Goal: Find specific page/section: Find specific page/section

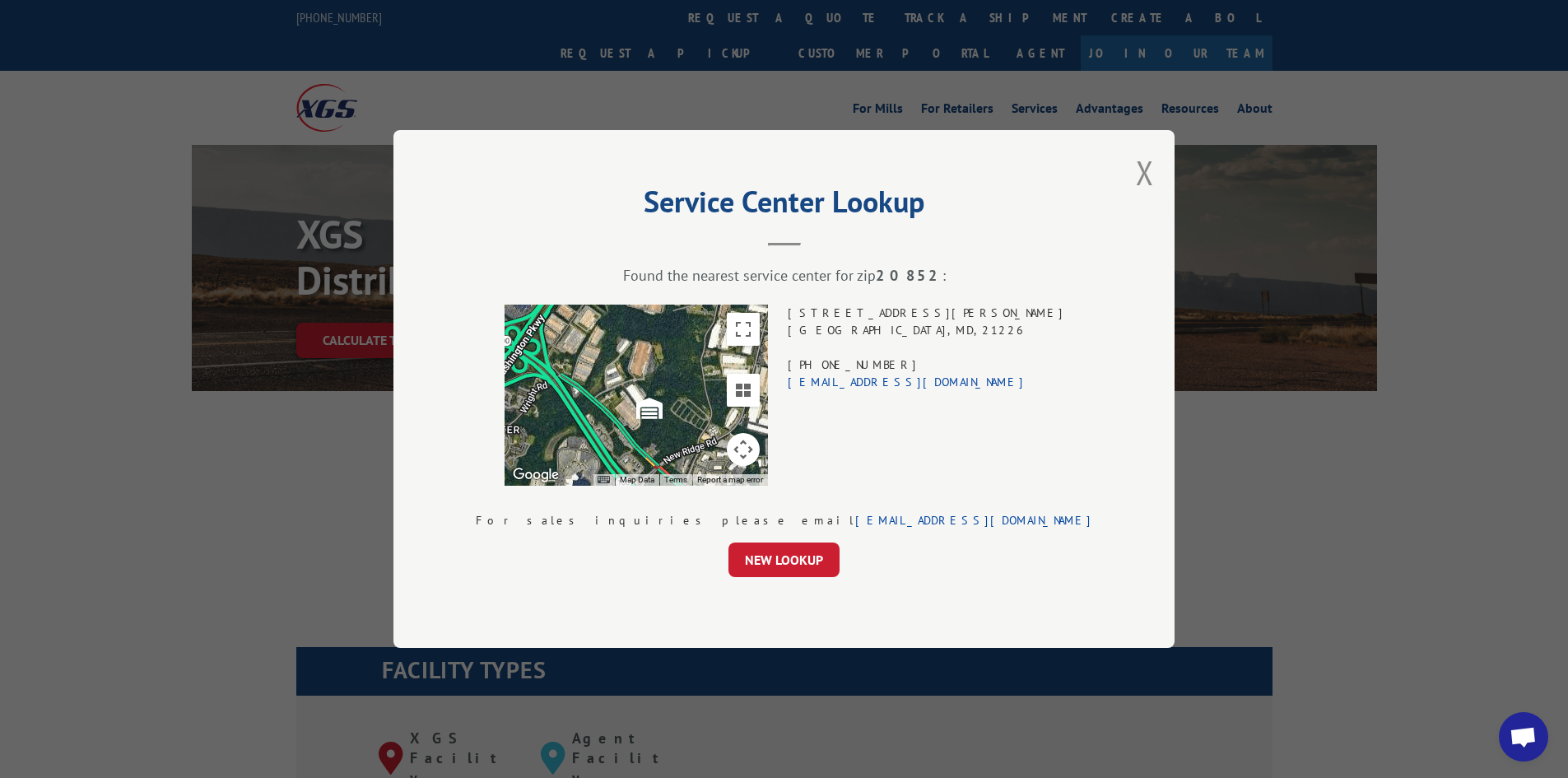
scroll to position [1784, 0]
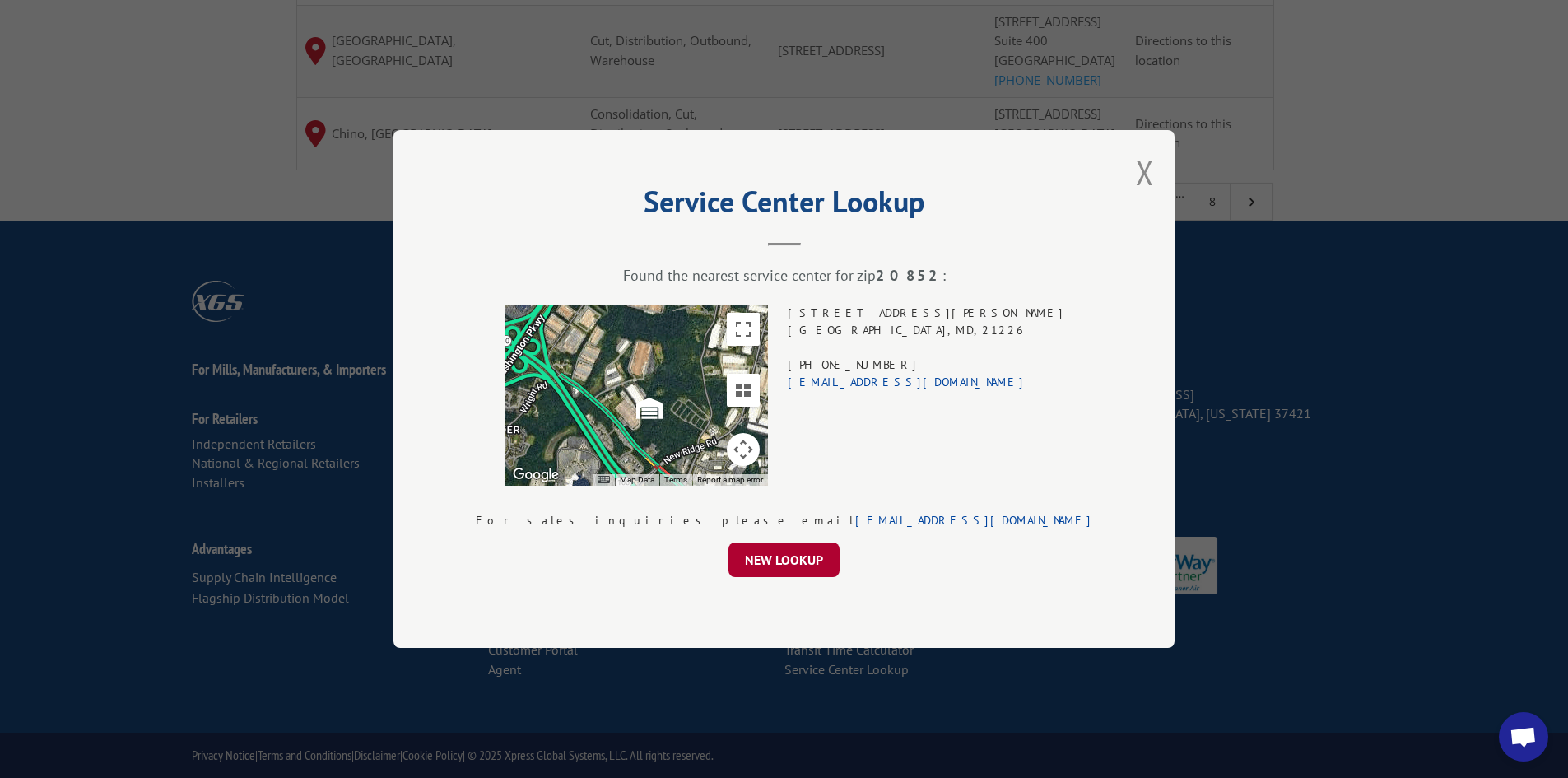
click at [798, 543] on button "NEW LOOKUP" at bounding box center [784, 560] width 111 height 35
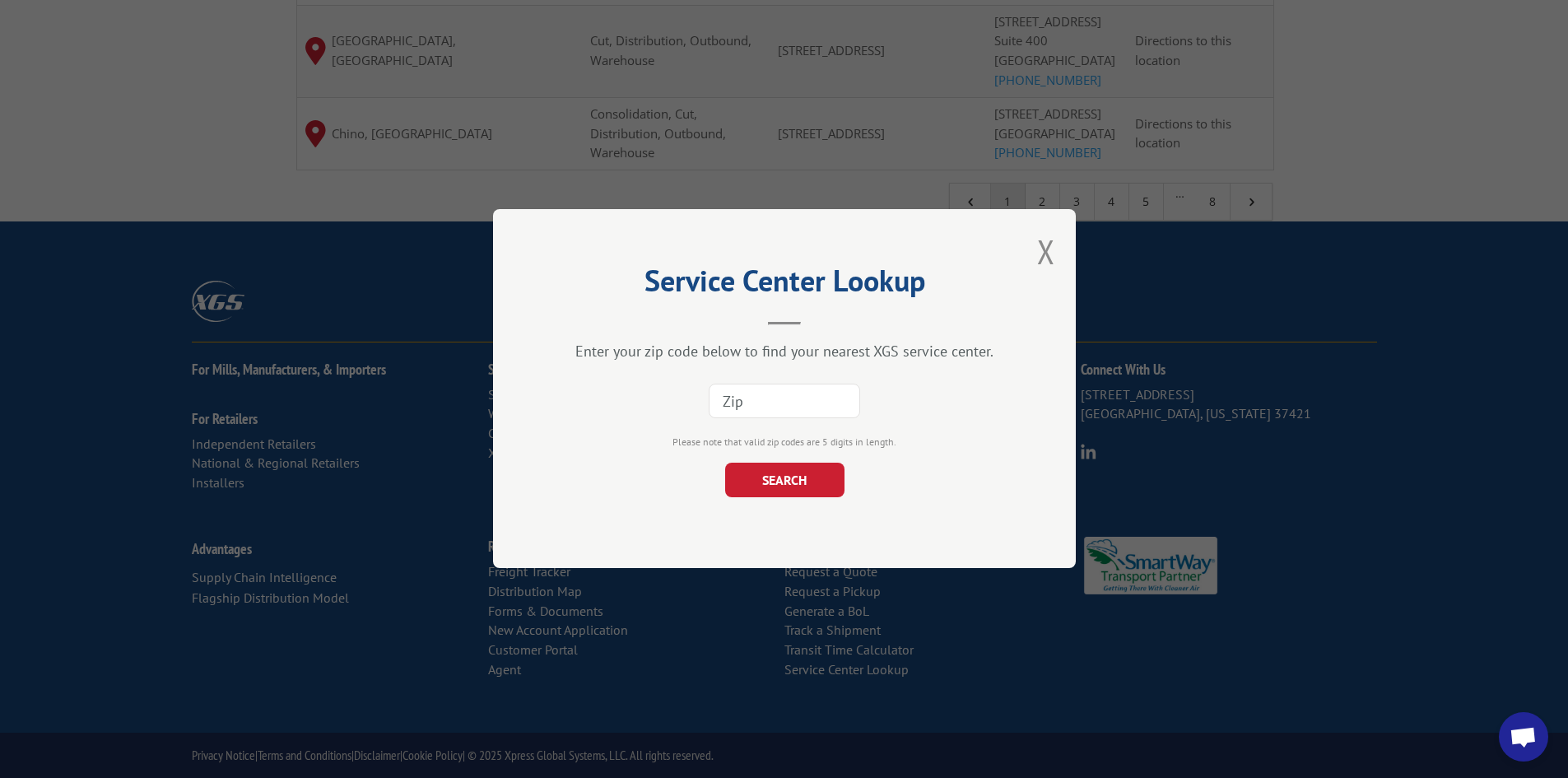
click at [807, 385] on input at bounding box center [784, 401] width 152 height 35
paste input "06853"
type input "06853"
click at [777, 478] on button "SEARCH" at bounding box center [784, 481] width 119 height 35
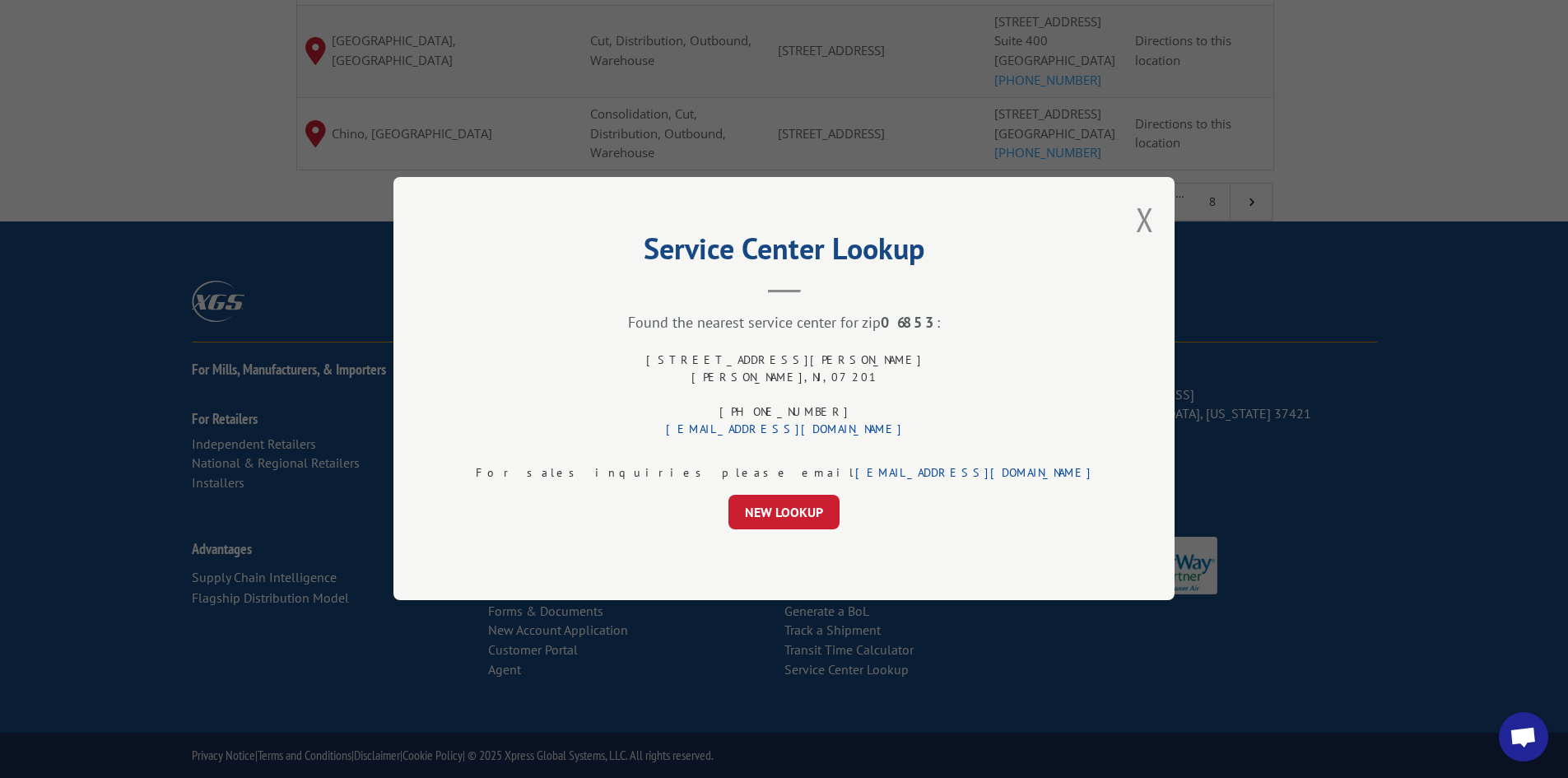
click at [804, 378] on div "[STREET_ADDRESS][PERSON_NAME] (844) 947-7447 [EMAIL_ADDRESS][DOMAIN_NAME]" at bounding box center [784, 395] width 277 height 86
click at [795, 361] on div "[STREET_ADDRESS][PERSON_NAME] (844) 947-7447 [EMAIL_ADDRESS][DOMAIN_NAME]" at bounding box center [784, 395] width 277 height 86
click at [795, 360] on div "[STREET_ADDRESS][PERSON_NAME] (844) 947-7447 [EMAIL_ADDRESS][DOMAIN_NAME]" at bounding box center [784, 395] width 277 height 86
drag, startPoint x: 795, startPoint y: 360, endPoint x: 795, endPoint y: 378, distance: 18.0
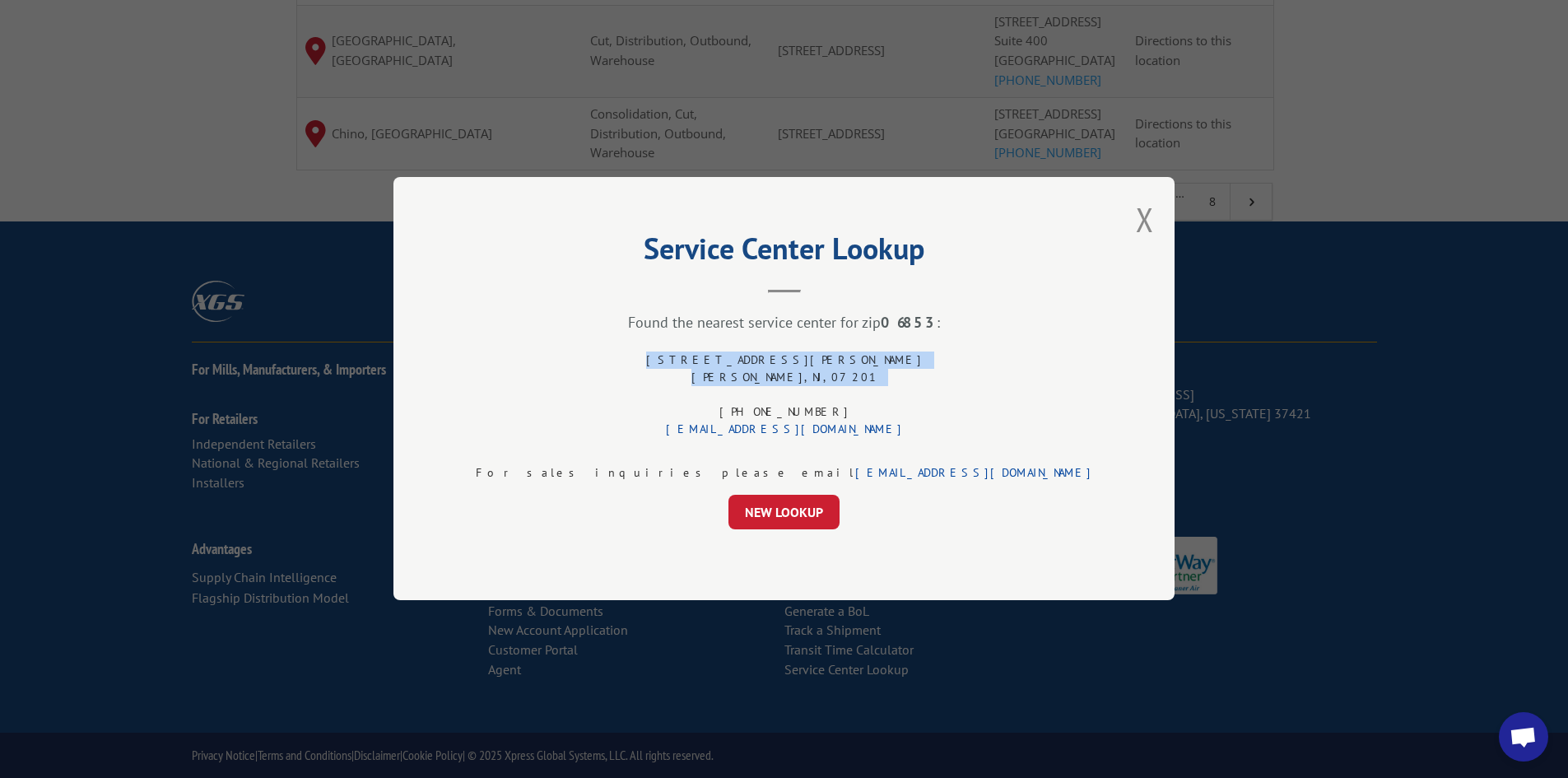
click at [795, 378] on div "[STREET_ADDRESS][PERSON_NAME] (844) 947-7447 [EMAIL_ADDRESS][DOMAIN_NAME]" at bounding box center [784, 395] width 277 height 86
copy div "[STREET_ADDRESS][PERSON_NAME]"
